Goal: Information Seeking & Learning: Find specific fact

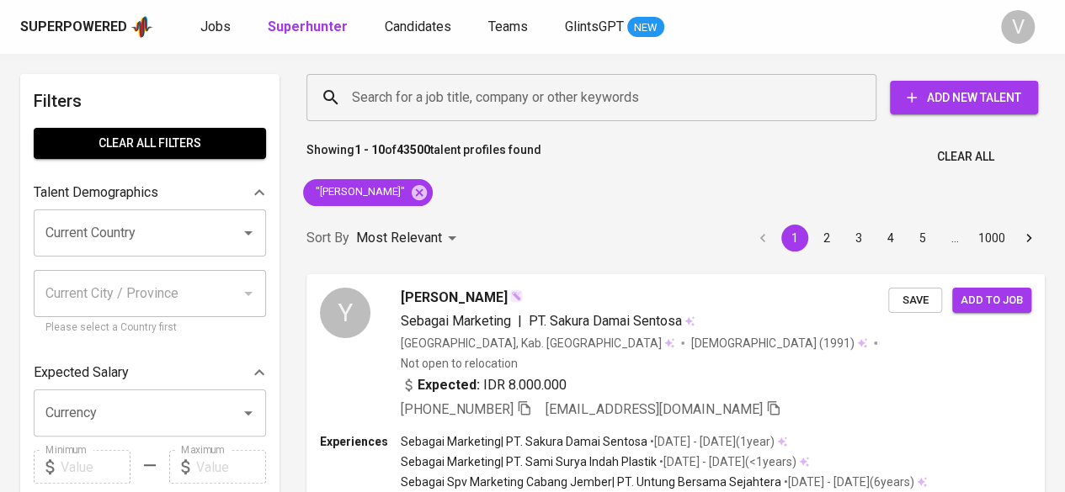
click at [416, 98] on input "Search for a job title, company or other keywords" at bounding box center [596, 98] width 496 height 32
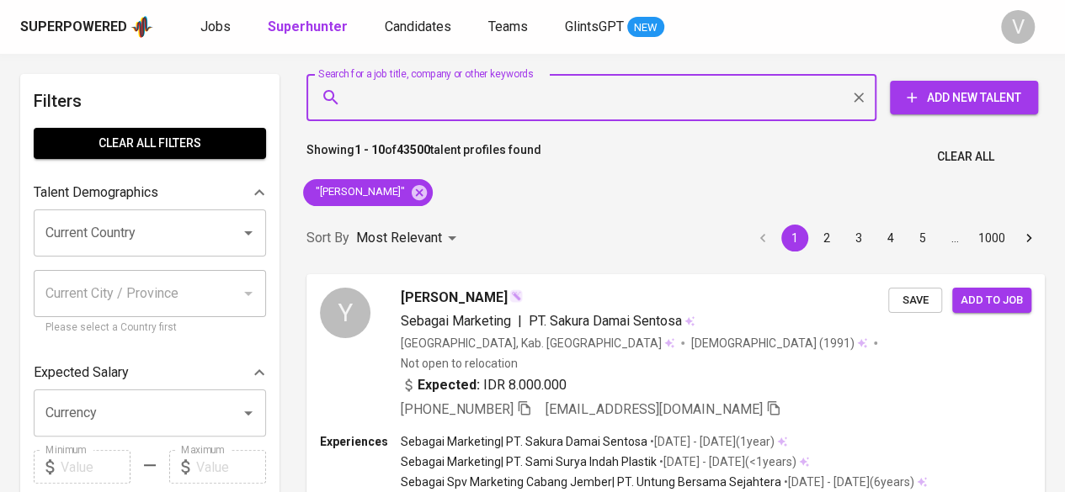
paste input "[PERSON_NAME]"
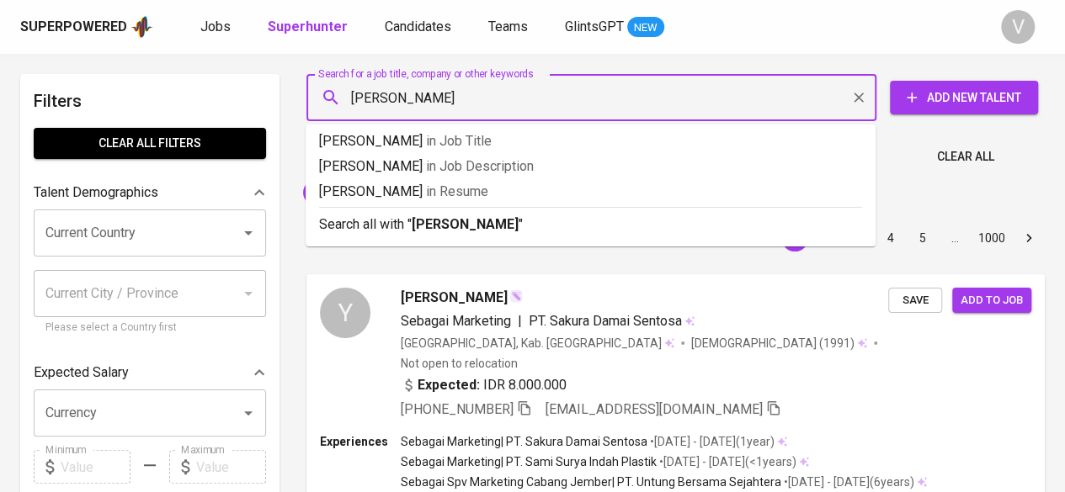
click at [351, 95] on input "[PERSON_NAME]" at bounding box center [596, 98] width 496 height 32
click at [459, 97] on input ""[PERSON_NAME]" at bounding box center [596, 98] width 496 height 32
type input ""[PERSON_NAME]""
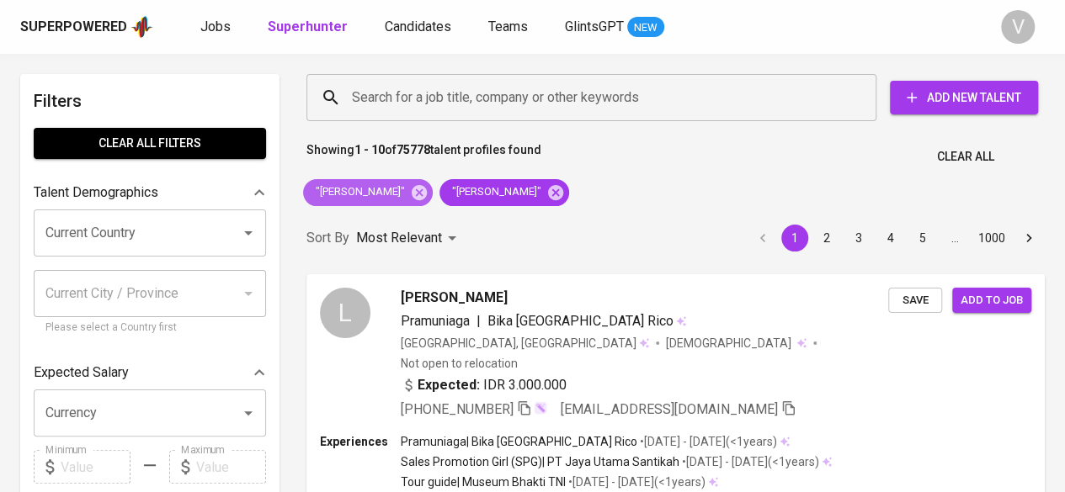
drag, startPoint x: 398, startPoint y: 194, endPoint x: 553, endPoint y: 268, distance: 171.7
click at [410, 194] on icon at bounding box center [419, 192] width 19 height 19
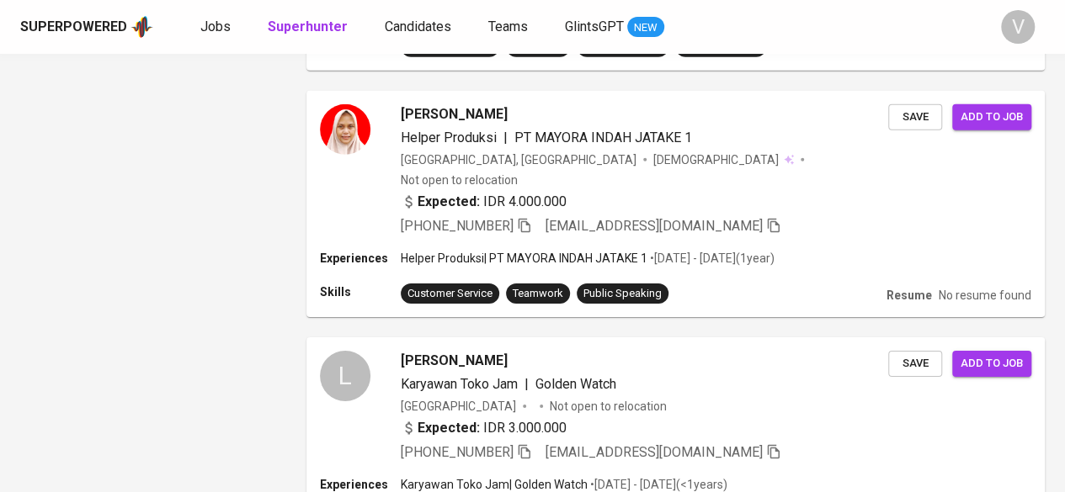
scroll to position [2638, 0]
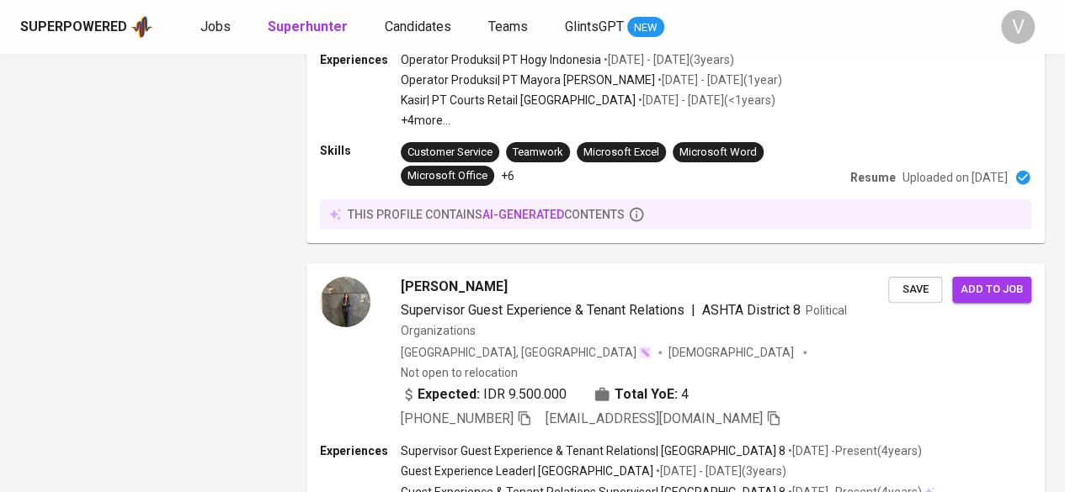
scroll to position [3366, 0]
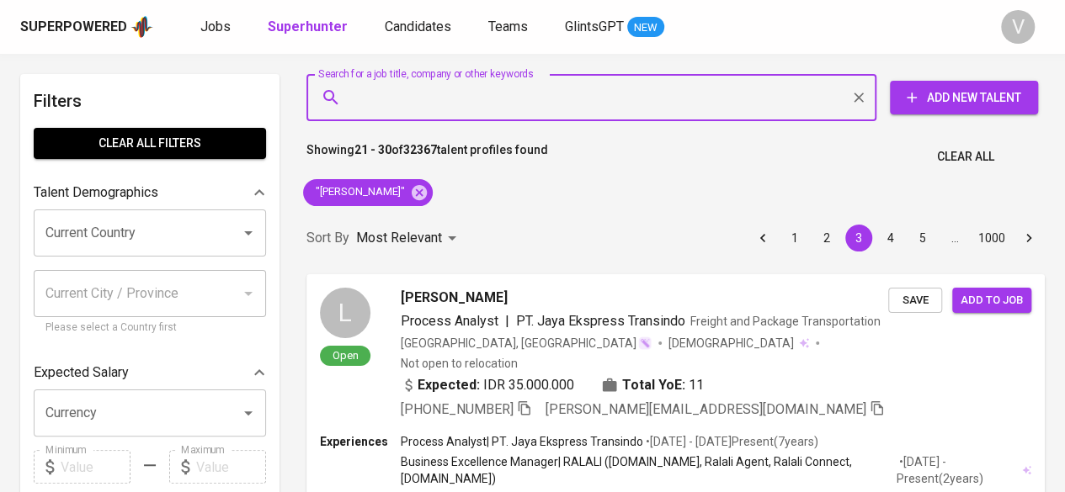
click at [480, 85] on input "Search for a job title, company or other keywords" at bounding box center [596, 98] width 496 height 32
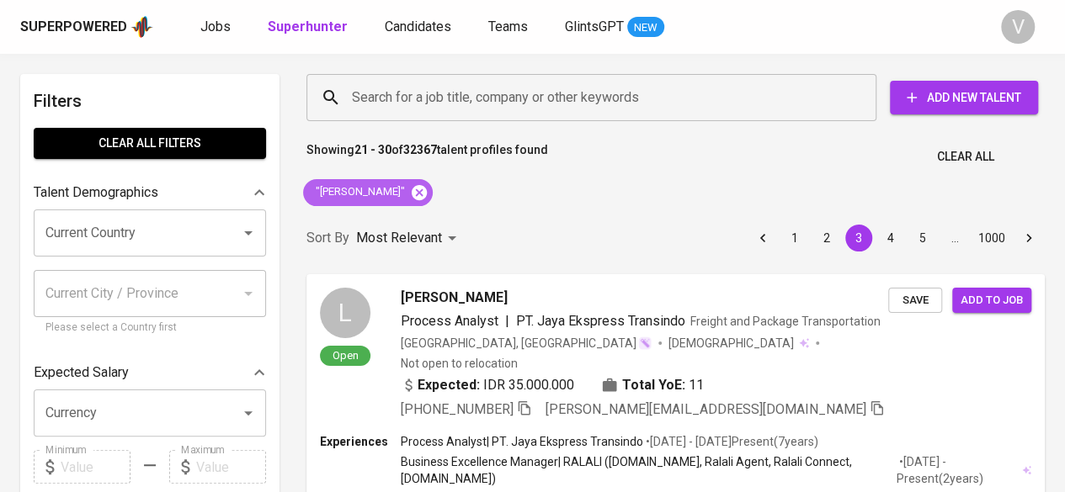
click at [412, 194] on icon at bounding box center [419, 191] width 15 height 15
click at [394, 223] on div "Most Relevant" at bounding box center [409, 238] width 106 height 31
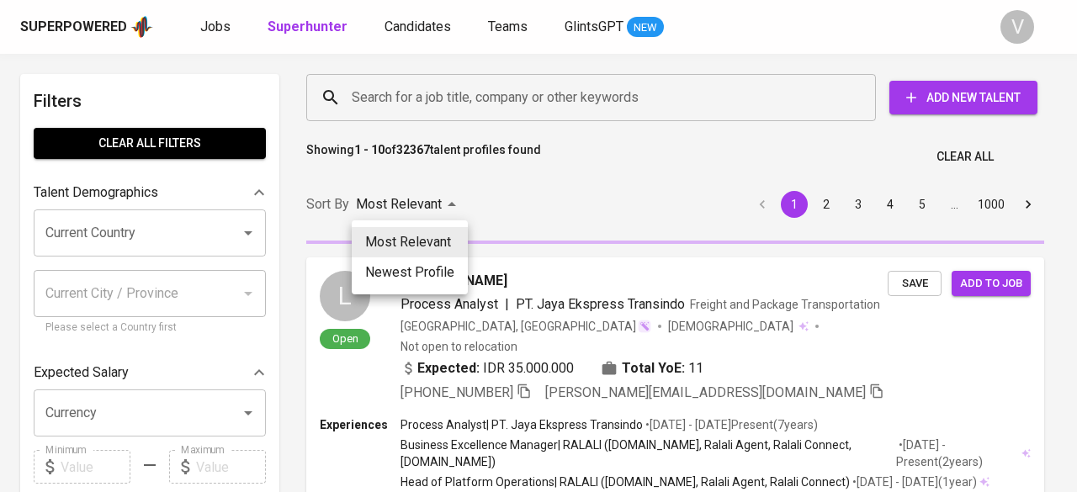
click at [391, 95] on div at bounding box center [538, 246] width 1077 height 492
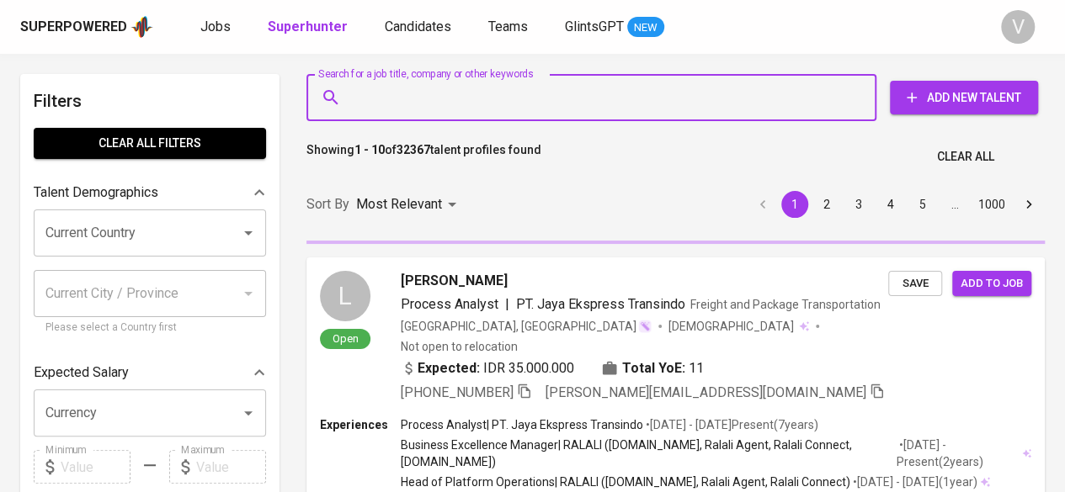
click at [384, 95] on input "Search for a job title, company or other keywords" at bounding box center [596, 98] width 496 height 32
paste input "PT Kuaikuai Tech Indonesia ([PERSON_NAME])"
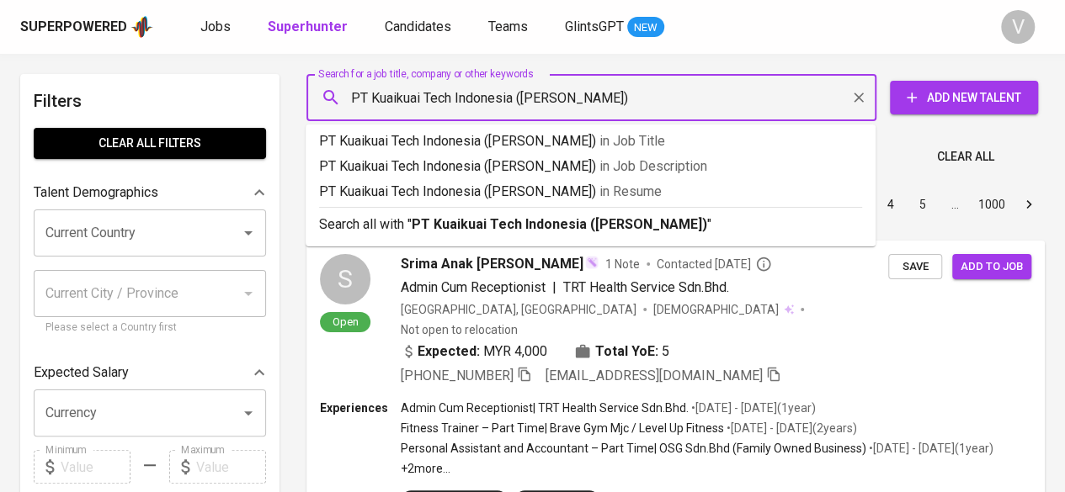
click at [358, 98] on input "PT Kuaikuai Tech Indonesia ([PERSON_NAME])" at bounding box center [596, 98] width 496 height 32
click at [351, 97] on input "PT Kuaikuai Tech Indonesia ([PERSON_NAME])" at bounding box center [596, 98] width 496 height 32
click at [624, 107] on input ""PT Kuaikuai Tech Indonesia ([PERSON_NAME])" at bounding box center [596, 98] width 496 height 32
type input ""PT Kuaikuai Tech Indonesia ([PERSON_NAME])""
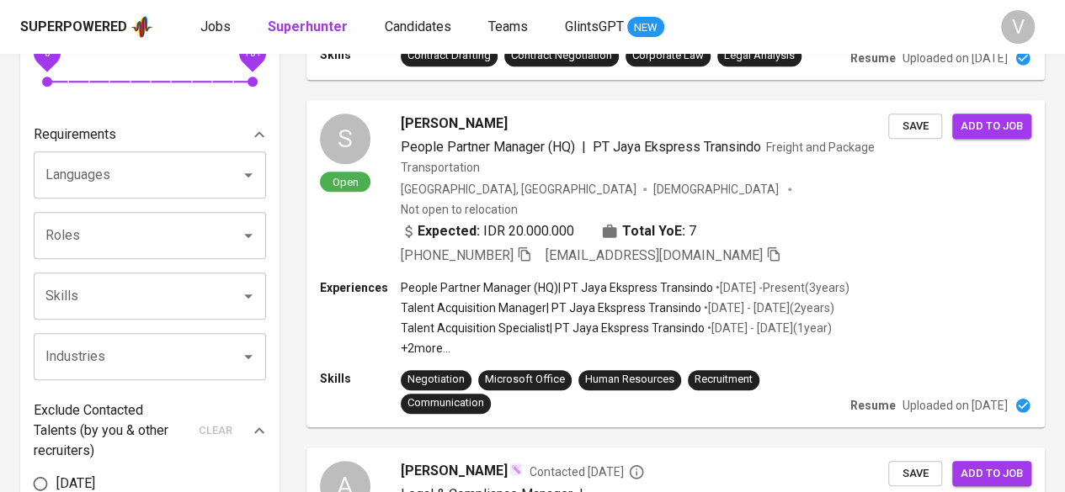
scroll to position [498, 0]
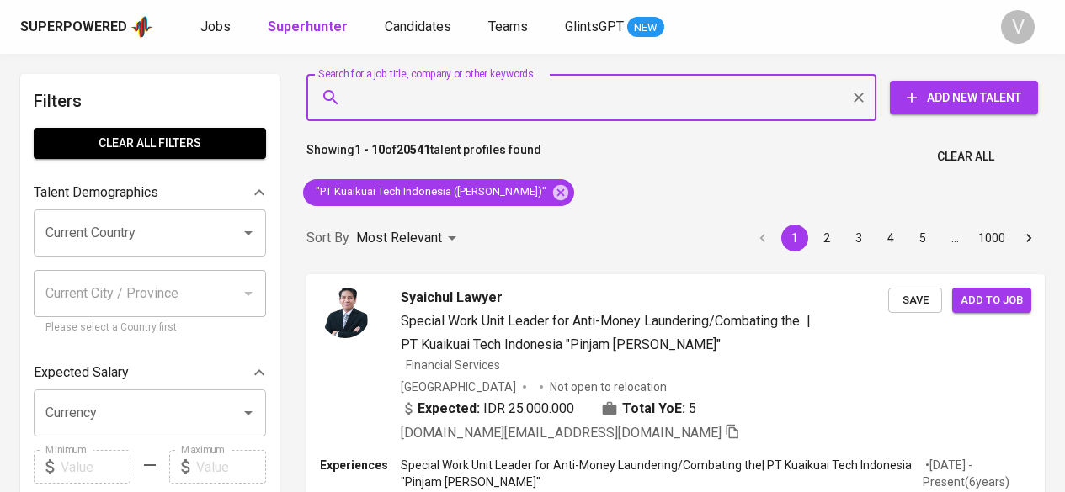
scroll to position [498, 0]
